Goal: Task Accomplishment & Management: Complete application form

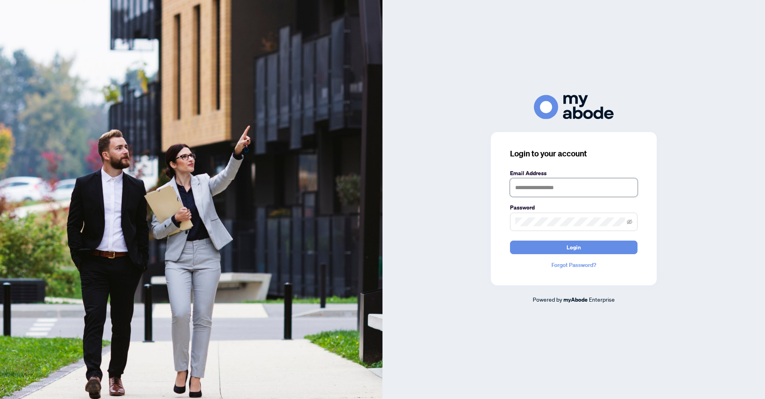
type input "**********"
click at [579, 243] on span "Login" at bounding box center [574, 247] width 14 height 13
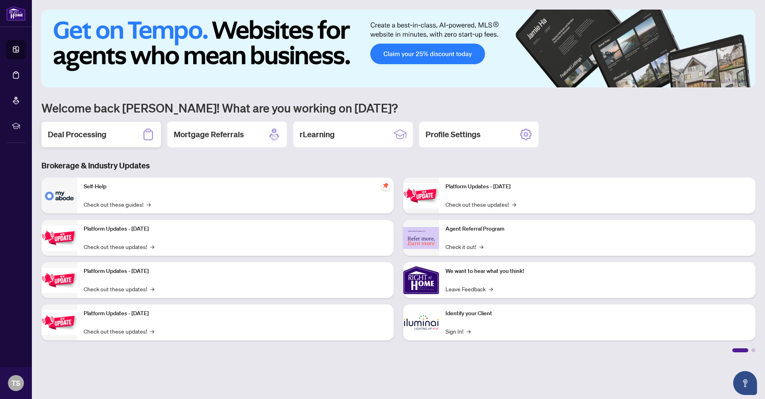
click at [129, 132] on div "Deal Processing" at bounding box center [101, 135] width 120 height 26
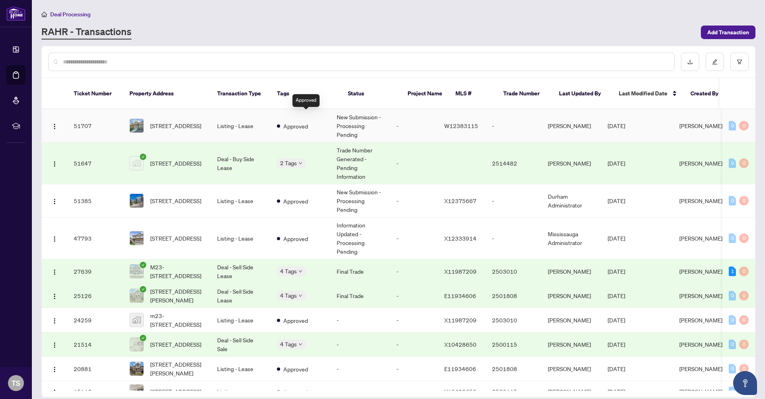
click at [308, 121] on div "Approved" at bounding box center [292, 126] width 31 height 10
click at [52, 161] on img "button" at bounding box center [54, 164] width 6 height 6
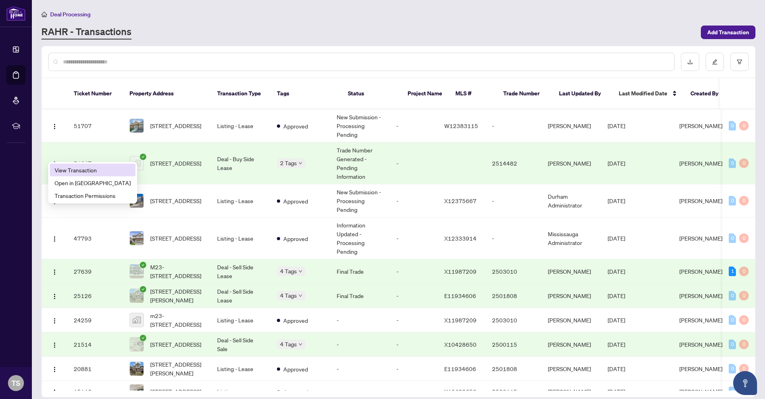
click at [95, 170] on span "View Transaction" at bounding box center [93, 169] width 76 height 9
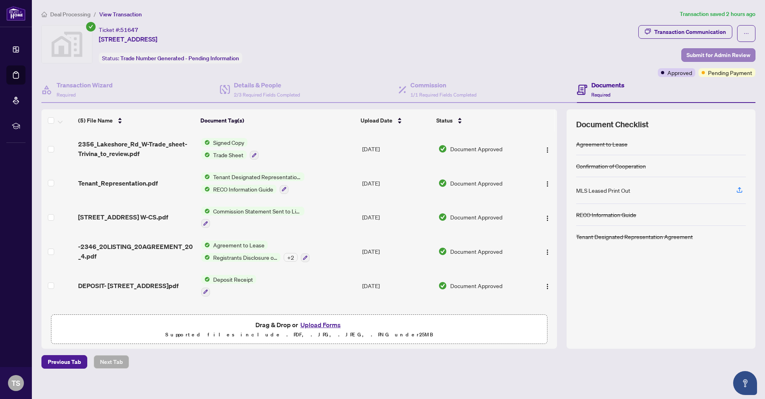
click at [713, 56] on span "Submit for Admin Review" at bounding box center [719, 55] width 64 height 13
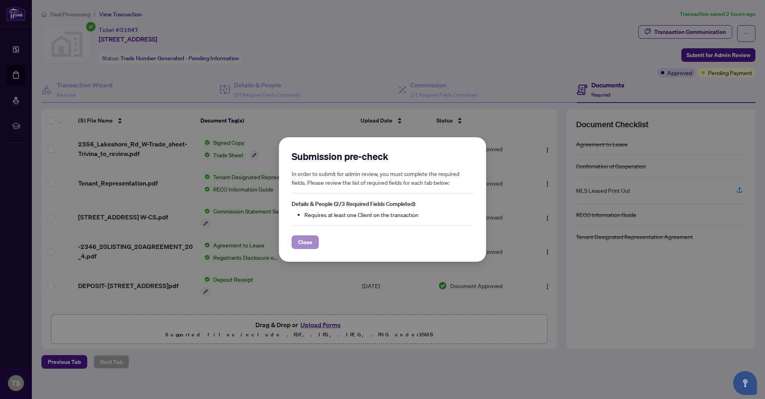
click at [311, 241] on span "Close" at bounding box center [305, 242] width 14 height 13
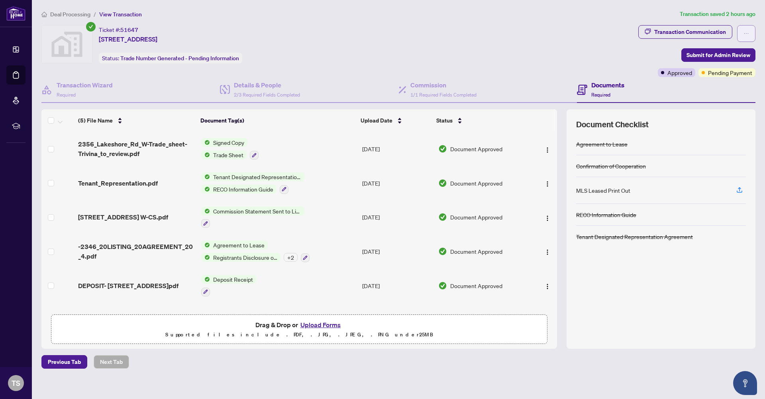
click at [749, 31] on icon "ellipsis" at bounding box center [747, 34] width 6 height 6
click at [664, 51] on div "Transaction Communication Submit for Admin Review Approved Pending Payment" at bounding box center [696, 51] width 117 height 52
click at [704, 51] on span "Submit for Admin Review" at bounding box center [719, 55] width 64 height 13
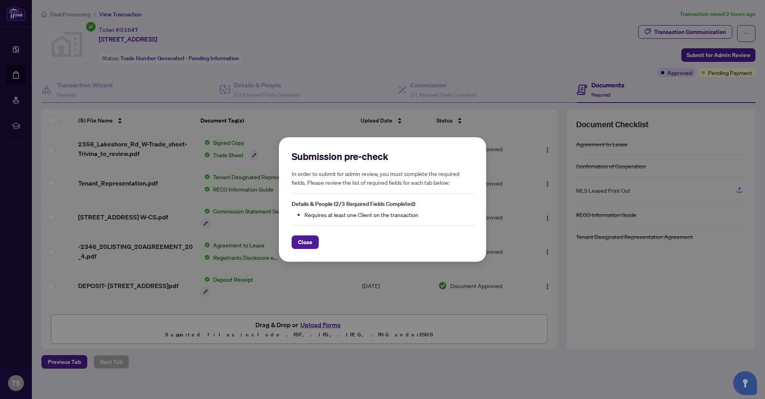
click at [309, 244] on span "Close" at bounding box center [305, 242] width 14 height 13
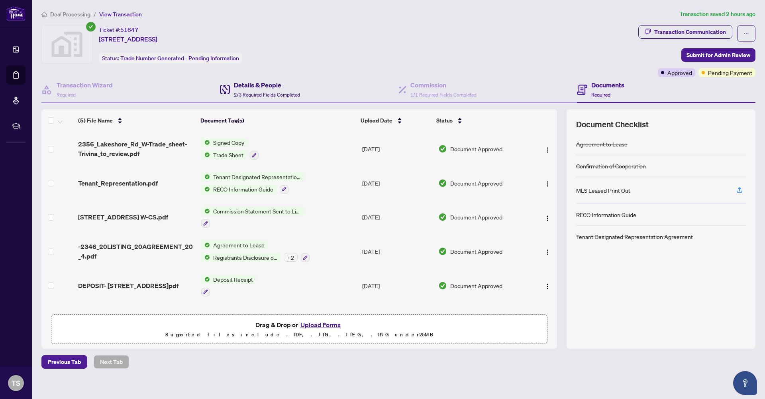
click at [255, 92] on span "2/3 Required Fields Completed" at bounding box center [267, 95] width 66 height 6
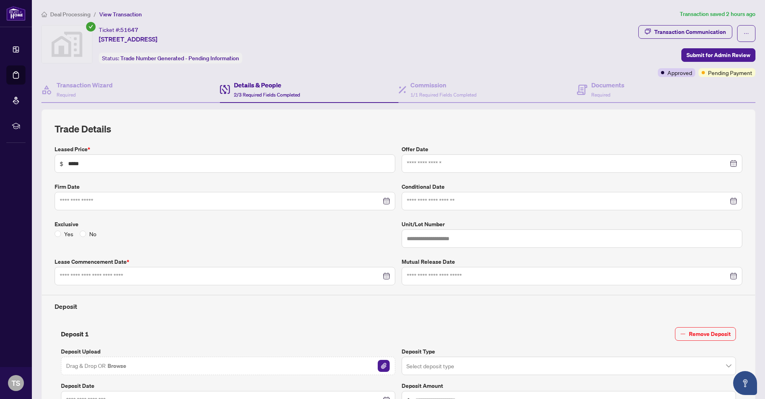
type input "**********"
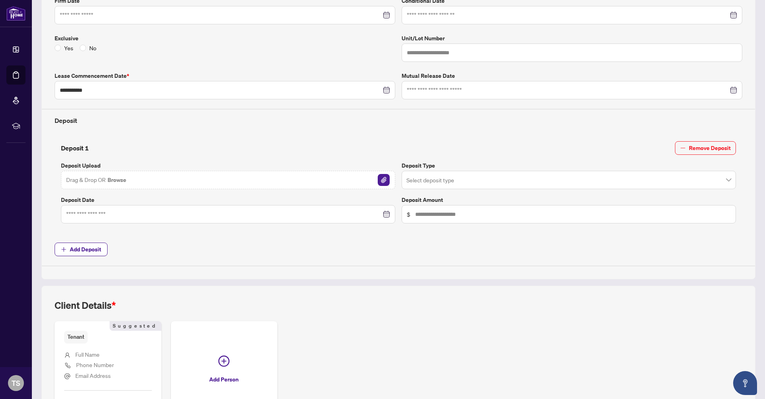
scroll to position [246, 0]
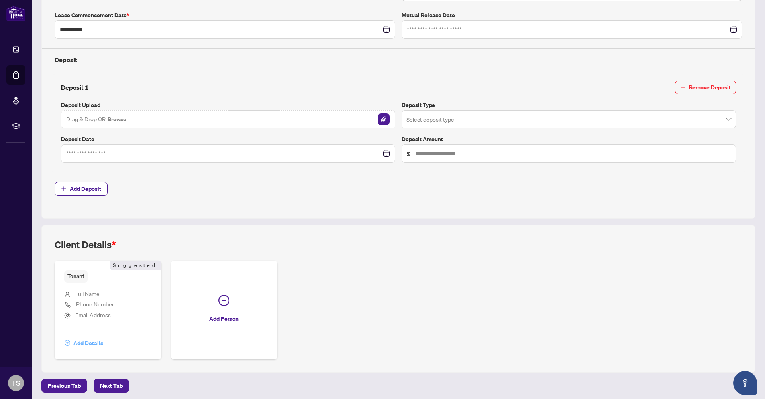
click at [86, 340] on span "Add Details" at bounding box center [88, 342] width 30 height 13
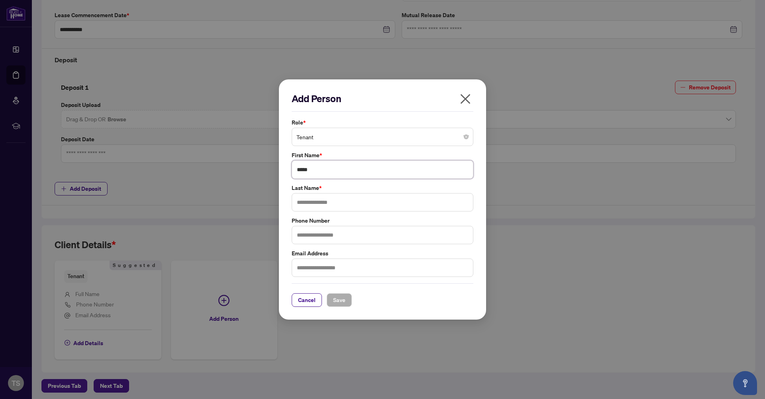
type input "*****"
click at [337, 299] on span "Save" at bounding box center [339, 299] width 12 height 13
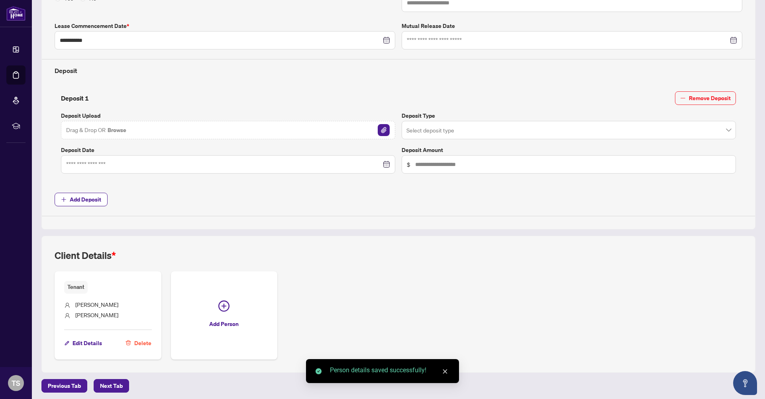
scroll to position [0, 0]
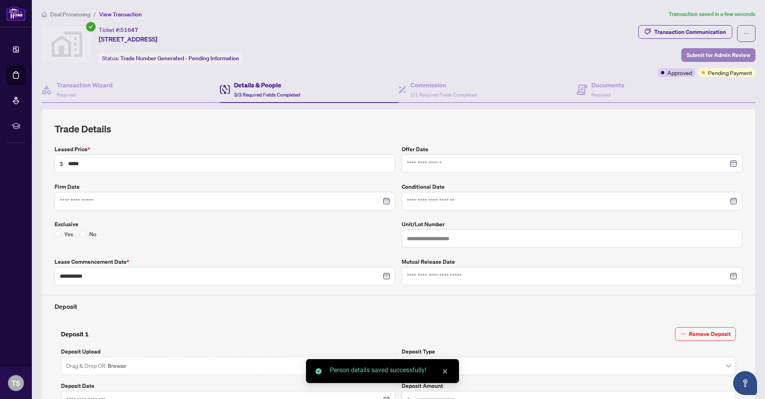
click at [699, 51] on span "Submit for Admin Review" at bounding box center [719, 55] width 64 height 13
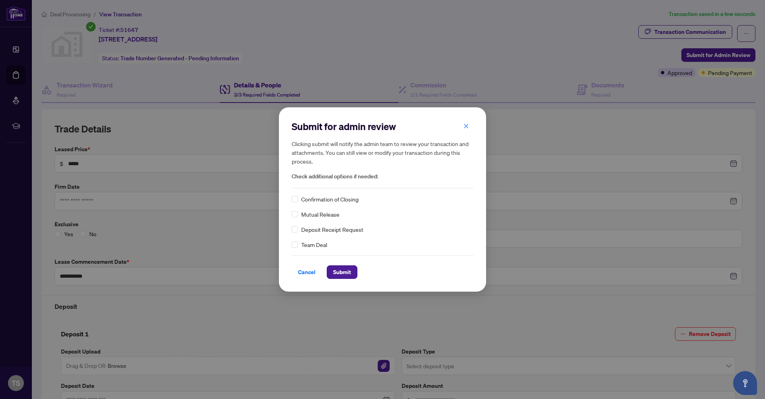
click at [336, 200] on span "Confirmation of Closing" at bounding box center [329, 198] width 57 height 9
click at [344, 271] on span "Submit" at bounding box center [342, 271] width 18 height 13
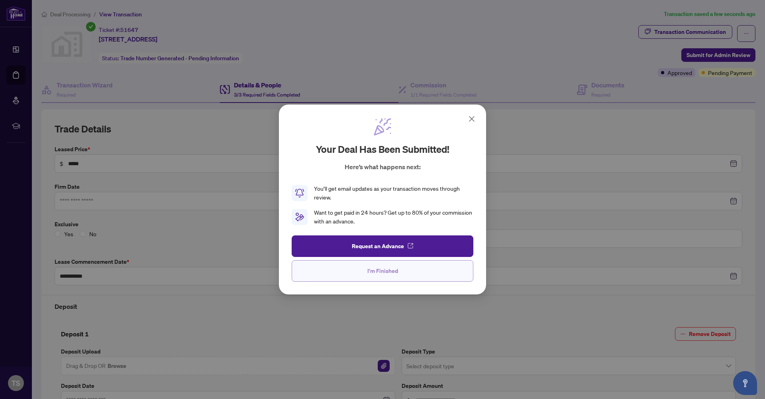
click at [346, 273] on button "I'm Finished" at bounding box center [383, 271] width 182 height 22
